Goal: Information Seeking & Learning: Find specific fact

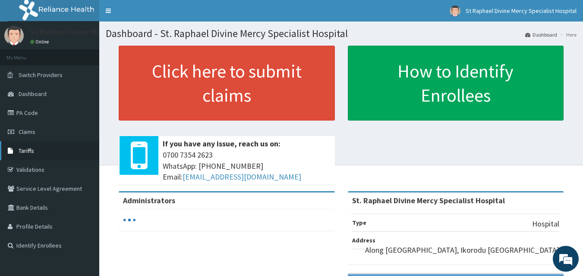
click at [28, 148] on span "Tariffs" at bounding box center [27, 151] width 16 height 8
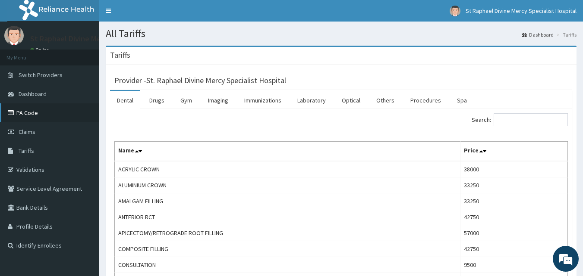
click at [33, 114] on link "PA Code" at bounding box center [49, 113] width 99 height 19
click at [428, 97] on link "Procedures" at bounding box center [425, 100] width 44 height 18
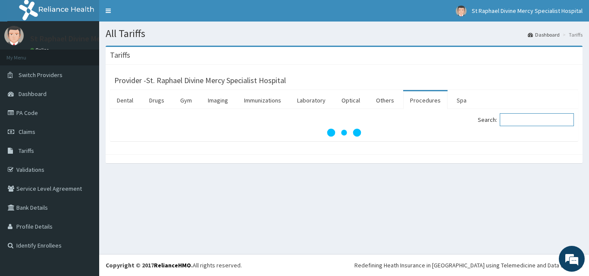
click at [524, 119] on input "Search:" at bounding box center [537, 119] width 74 height 13
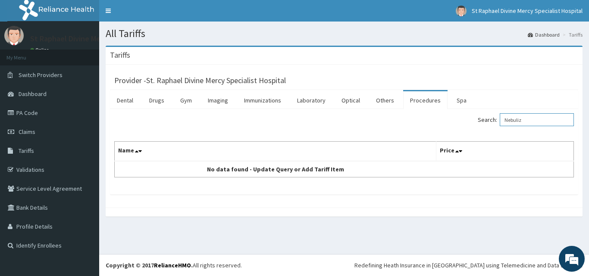
click at [533, 122] on input "Nebuliz" at bounding box center [537, 119] width 74 height 13
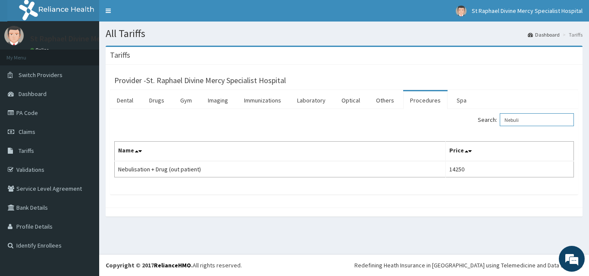
type input "Nebuli"
